Goal: Task Accomplishment & Management: Manage account settings

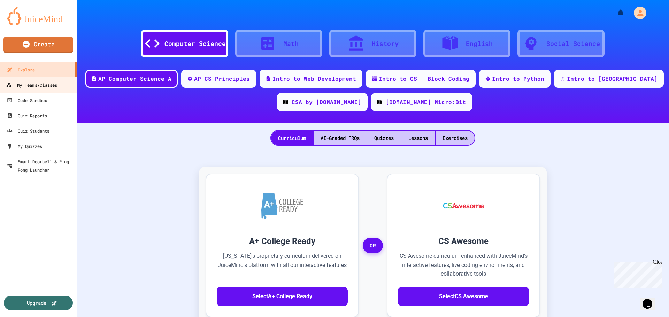
click at [49, 83] on div "My Teams/Classes" at bounding box center [31, 85] width 51 height 9
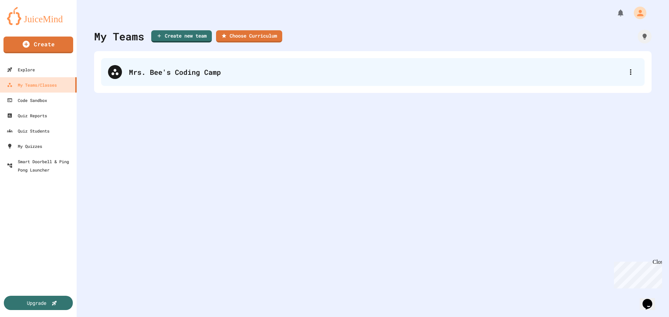
click at [143, 68] on div "Mrs. Bee's Coding Camp" at bounding box center [376, 72] width 495 height 10
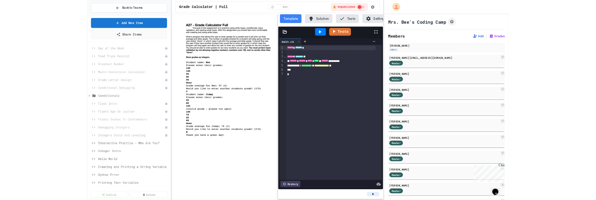
scroll to position [107, 0]
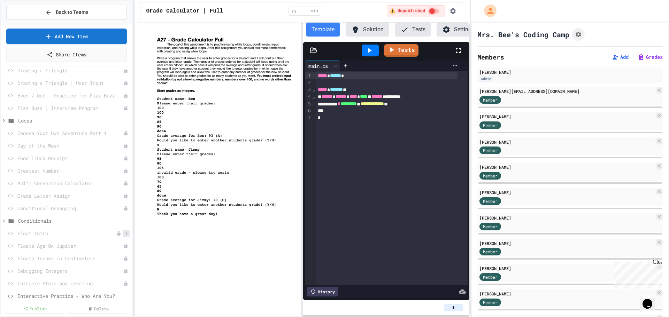
click at [124, 233] on icon at bounding box center [126, 234] width 4 height 4
click at [103, 258] on button "Publish" at bounding box center [102, 259] width 44 height 13
click at [124, 246] on icon at bounding box center [126, 246] width 4 height 4
click at [109, 271] on button "Publish" at bounding box center [102, 271] width 44 height 13
click at [124, 260] on button at bounding box center [126, 258] width 7 height 7
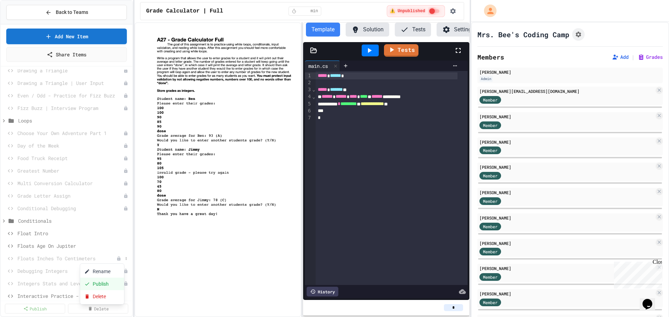
click at [107, 282] on button "Publish" at bounding box center [102, 284] width 44 height 13
click at [123, 269] on button at bounding box center [126, 271] width 7 height 7
click at [110, 290] on button "Publish" at bounding box center [102, 292] width 44 height 13
click at [117, 286] on div at bounding box center [122, 283] width 13 height 7
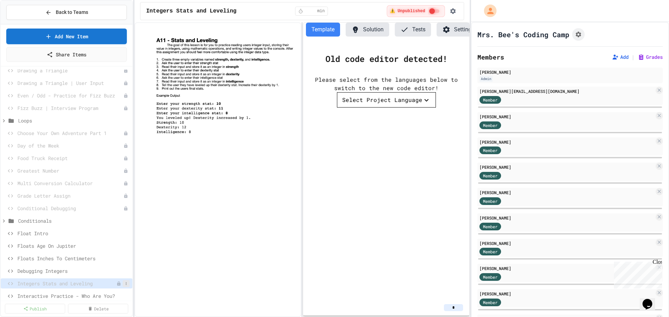
click at [124, 283] on icon at bounding box center [126, 284] width 4 height 4
click at [106, 294] on button "Publish" at bounding box center [102, 292] width 44 height 13
